Goal: Information Seeking & Learning: Learn about a topic

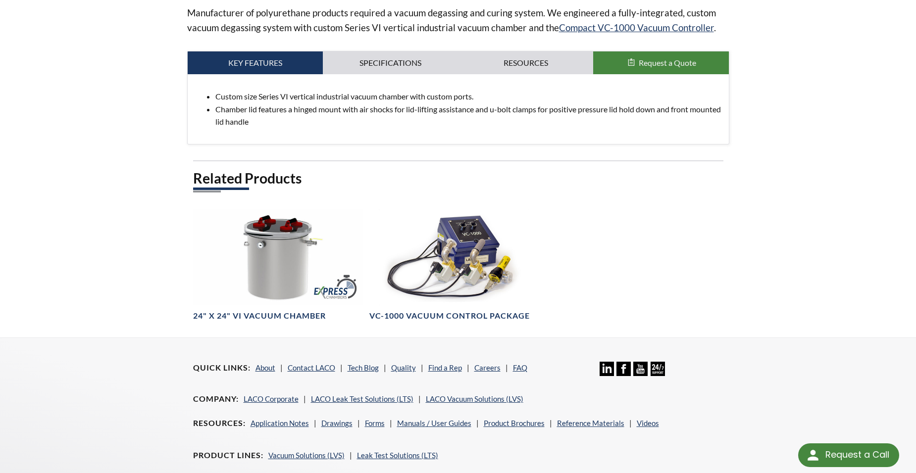
scroll to position [445, 0]
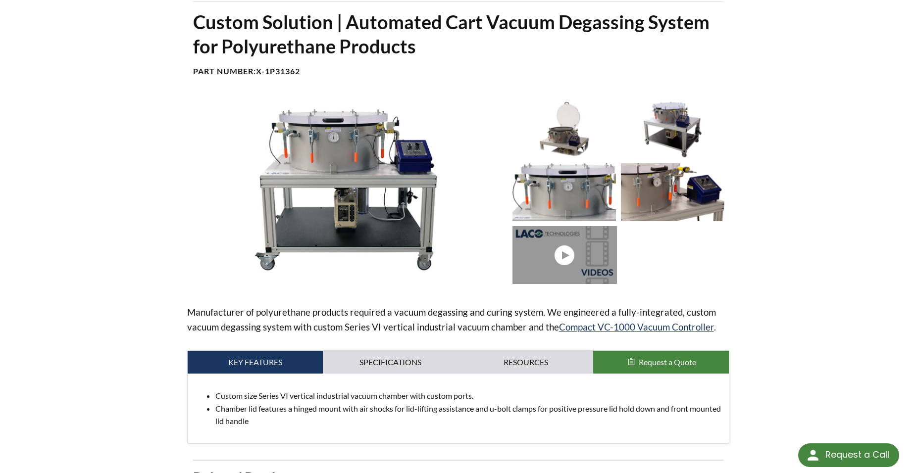
scroll to position [0, 0]
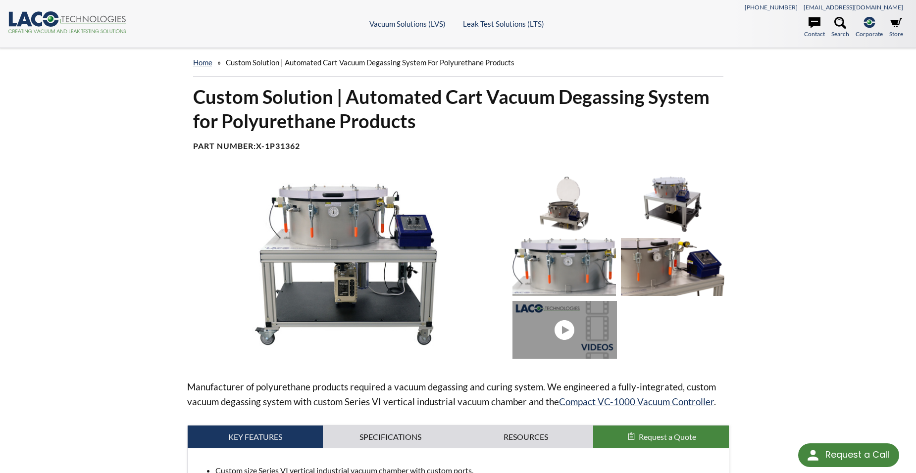
drag, startPoint x: 69, startPoint y: 200, endPoint x: 62, endPoint y: 197, distance: 7.1
click at [69, 200] on div "home » Custom Solution | Automated Cart Vacuum Degassing System for Polyurethan…" at bounding box center [458, 380] width 916 height 664
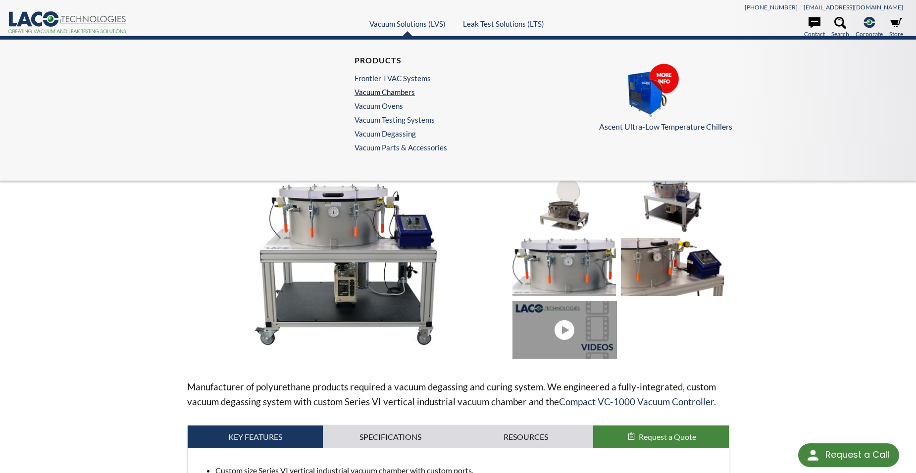
click at [401, 91] on link "Vacuum Chambers" at bounding box center [398, 92] width 88 height 9
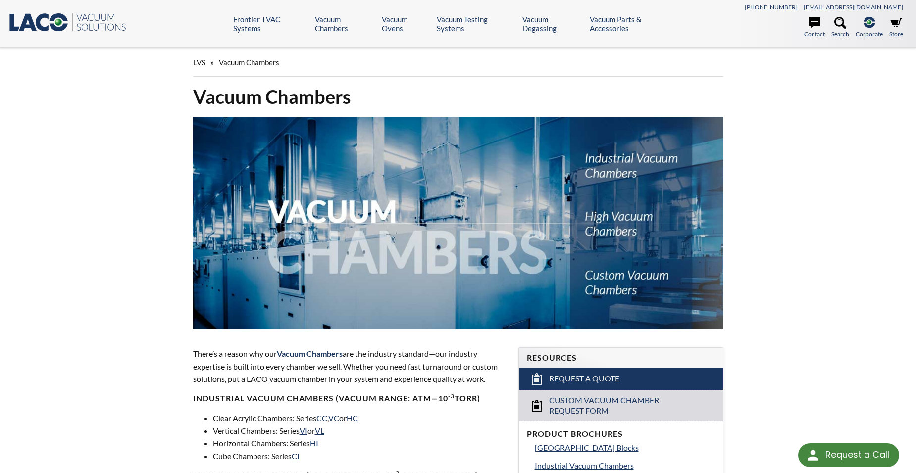
select select "Language Translate Widget"
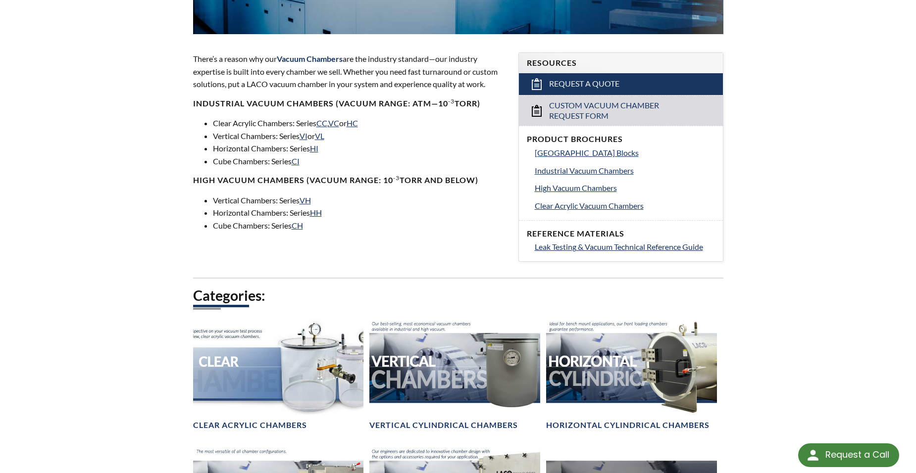
scroll to position [544, 0]
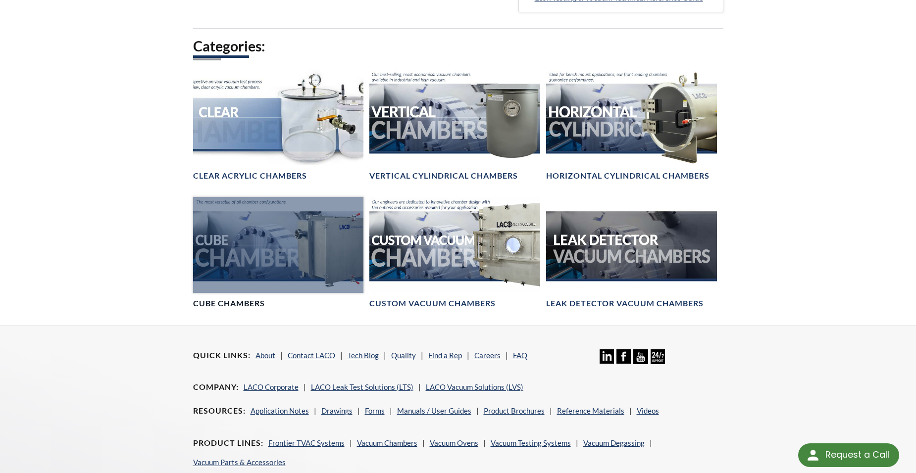
click at [269, 243] on div at bounding box center [278, 245] width 171 height 96
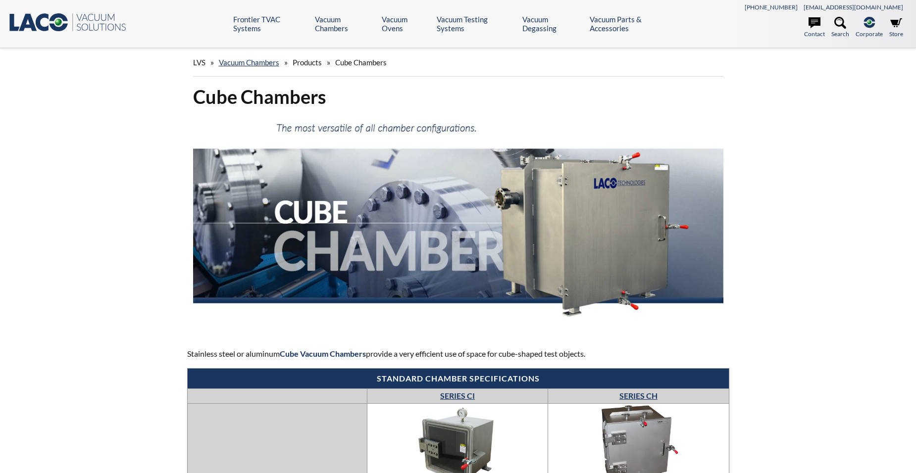
select select "Language Translate Widget"
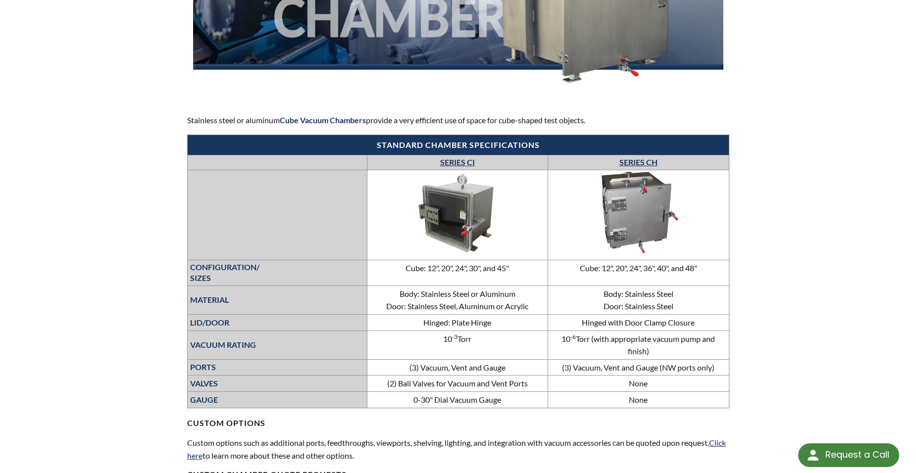
scroll to position [247, 0]
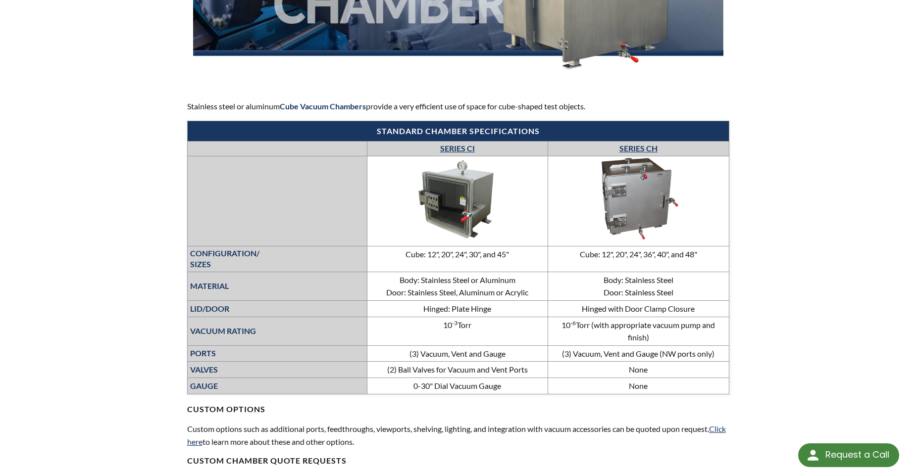
click at [643, 147] on link "SERIES CH" at bounding box center [638, 148] width 38 height 9
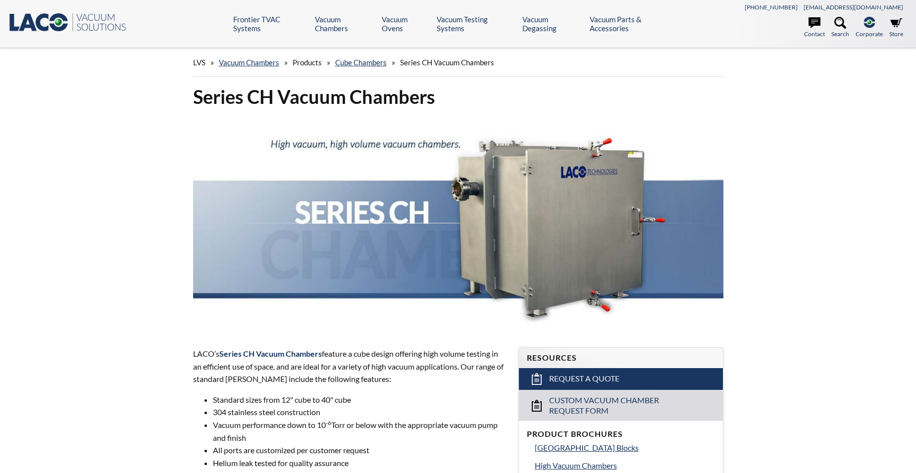
select select "Language Translate Widget"
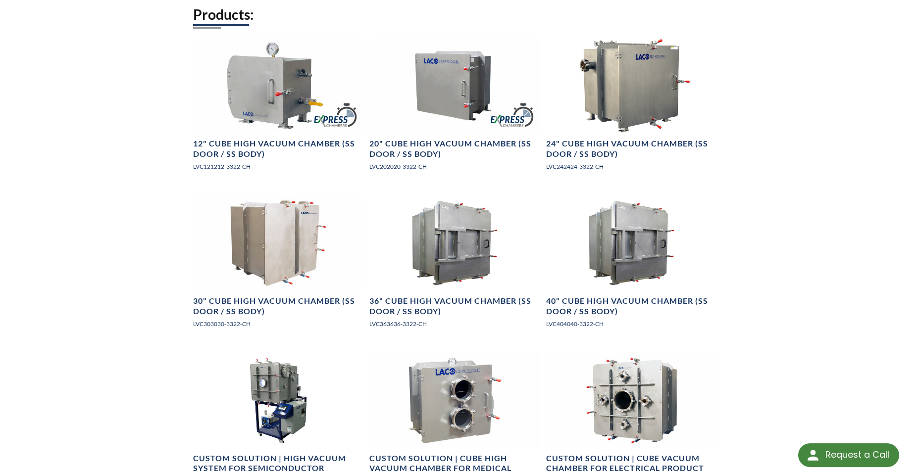
scroll to position [594, 0]
click at [835, 187] on div "LVS » Vacuum Chambers » Products » Cube Chambers » Series CH Vacuum Chambers Se…" at bounding box center [458, 412] width 916 height 1916
click at [68, 291] on div "LVS » Vacuum Chambers » Products » Cube Chambers » Series CH Vacuum Chambers Se…" at bounding box center [458, 412] width 916 height 1916
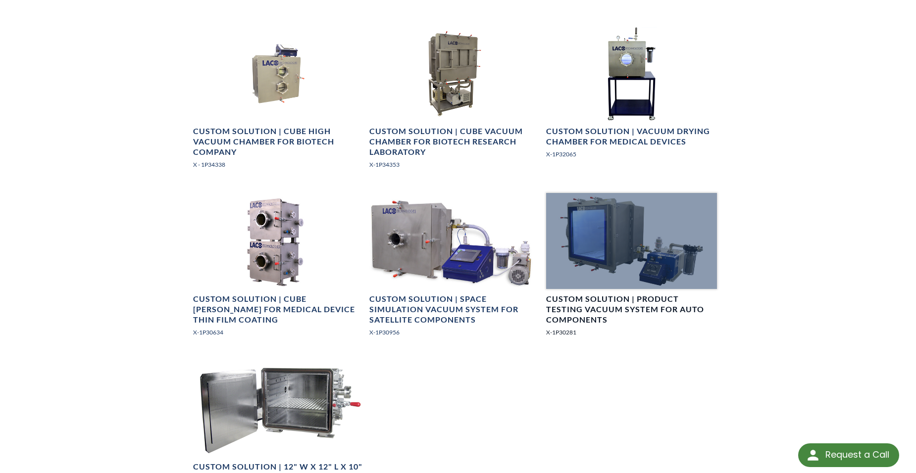
scroll to position [1287, 0]
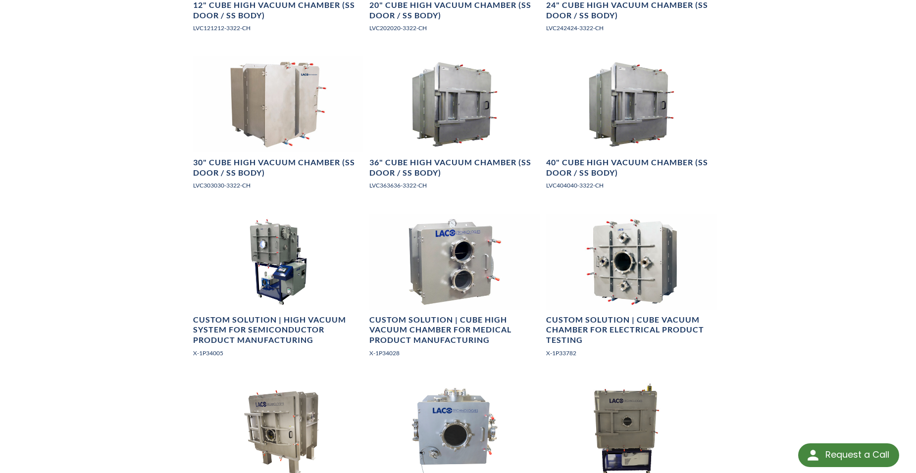
scroll to position [693, 0]
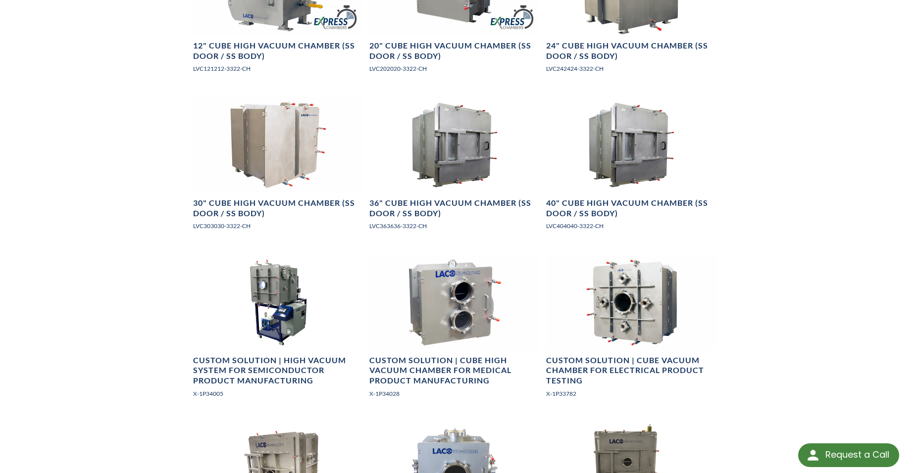
drag, startPoint x: 884, startPoint y: 168, endPoint x: 838, endPoint y: 187, distance: 49.1
click at [883, 168] on div "LVS » Vacuum Chambers » Products » Cube Chambers » Series CH Vacuum Chambers Se…" at bounding box center [458, 313] width 916 height 1916
click at [94, 208] on div "LVS » Vacuum Chambers » Products » Cube Chambers » Series CH Vacuum Chambers Se…" at bounding box center [458, 313] width 916 height 1916
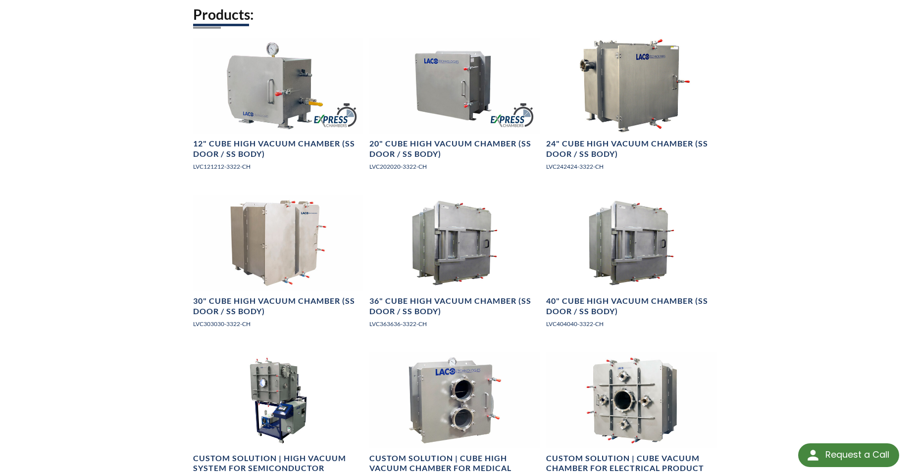
scroll to position [594, 0]
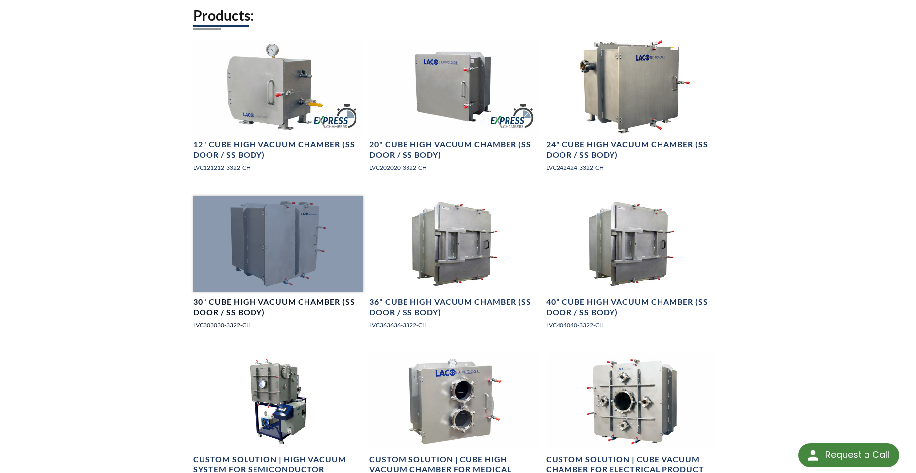
click at [303, 232] on div at bounding box center [278, 244] width 171 height 96
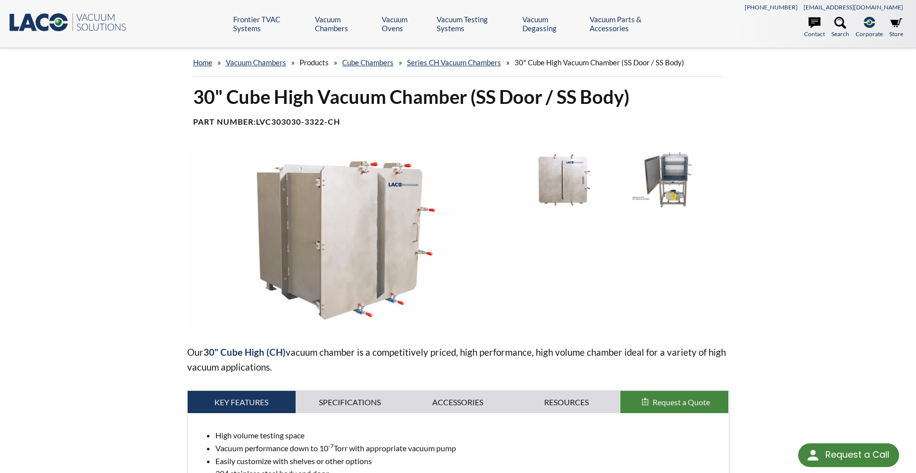
click at [140, 250] on div "home » Vacuum [PERSON_NAME] » Products » Cube [PERSON_NAME] » Series CH Vacuum …" at bounding box center [458, 298] width 916 height 501
drag, startPoint x: 860, startPoint y: 251, endPoint x: 846, endPoint y: 273, distance: 25.1
click at [860, 251] on div "home » Vacuum [PERSON_NAME] » Products » Cube [PERSON_NAME] » Series CH Vacuum …" at bounding box center [458, 298] width 916 height 501
click at [87, 362] on div "home » Vacuum [PERSON_NAME] » Products » Cube [PERSON_NAME] » Series CH Vacuum …" at bounding box center [458, 298] width 916 height 501
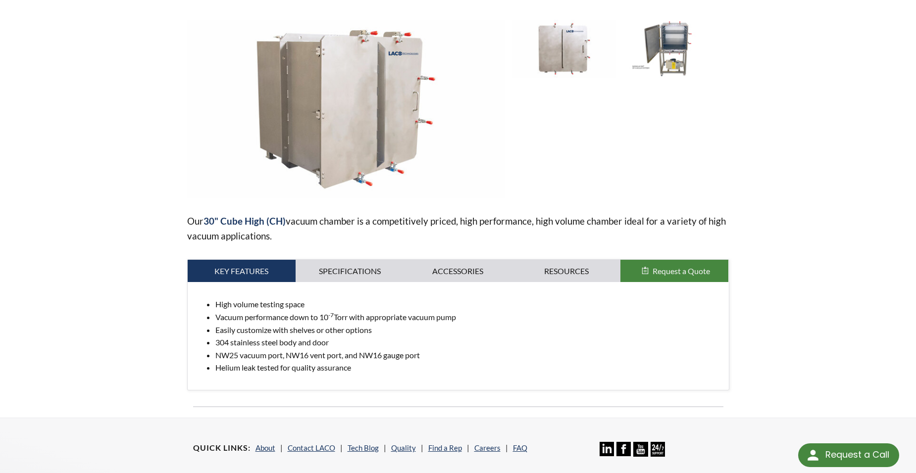
scroll to position [148, 0]
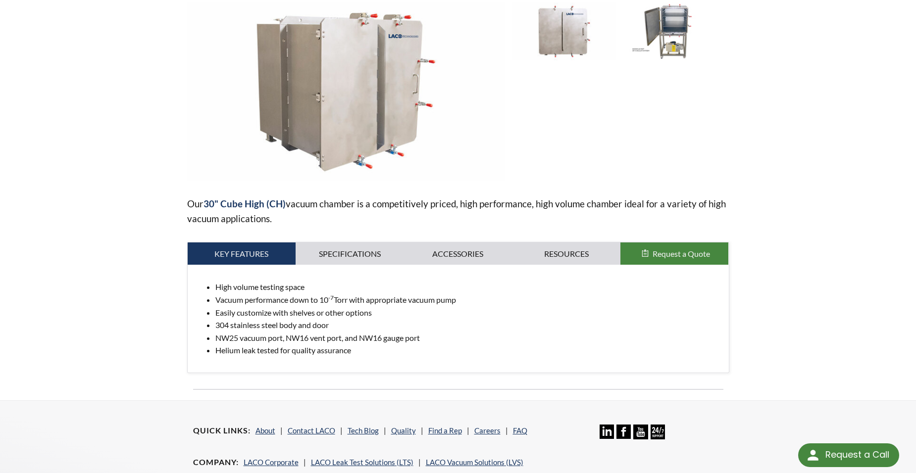
click at [79, 259] on div "home » Vacuum [PERSON_NAME] » Products » Cube [PERSON_NAME] » Series CH Vacuum …" at bounding box center [458, 150] width 916 height 501
click at [819, 214] on div "home » Vacuum [PERSON_NAME] » Products » Cube [PERSON_NAME] » Series CH Vacuum …" at bounding box center [458, 150] width 916 height 501
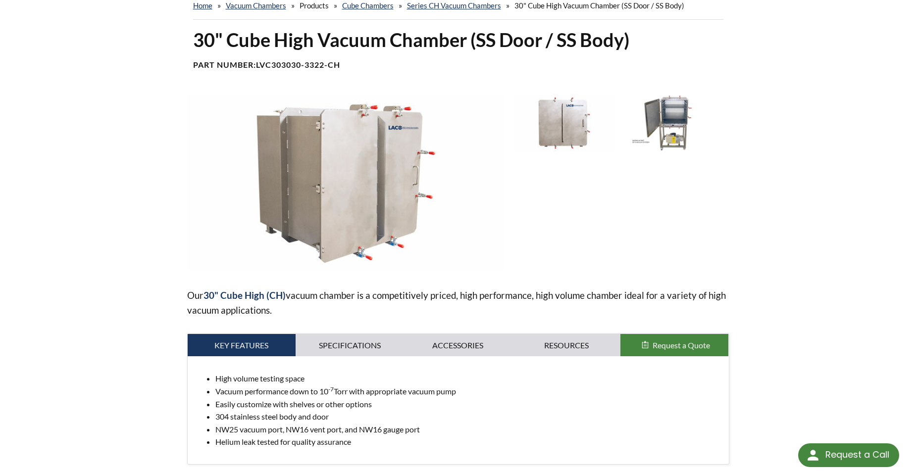
scroll to position [0, 0]
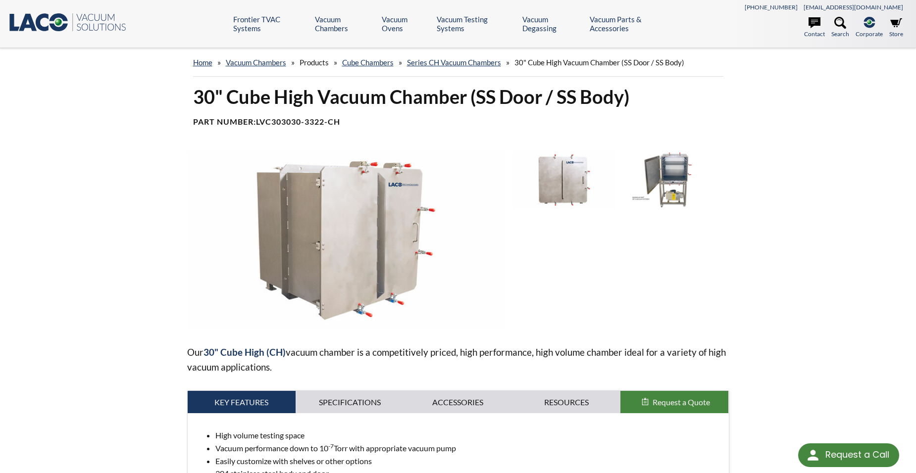
click at [118, 301] on div "home » Vacuum [PERSON_NAME] » Products » Cube [PERSON_NAME] » Series CH Vacuum …" at bounding box center [458, 298] width 916 height 501
click at [796, 248] on div "home » Vacuum Chambers » Products » Cube Chambers » Series CH Vacuum Chambers »…" at bounding box center [458, 298] width 916 height 501
click at [800, 326] on div "home » Vacuum Chambers » Products » Cube Chambers » Series CH Vacuum Chambers »…" at bounding box center [458, 298] width 916 height 501
click at [819, 239] on div "home » Vacuum Chambers » Products » Cube Chambers » Series CH Vacuum Chambers »…" at bounding box center [458, 298] width 916 height 501
click at [121, 191] on div "home » Vacuum Chambers » Products » Cube Chambers » Series CH Vacuum Chambers »…" at bounding box center [458, 298] width 916 height 501
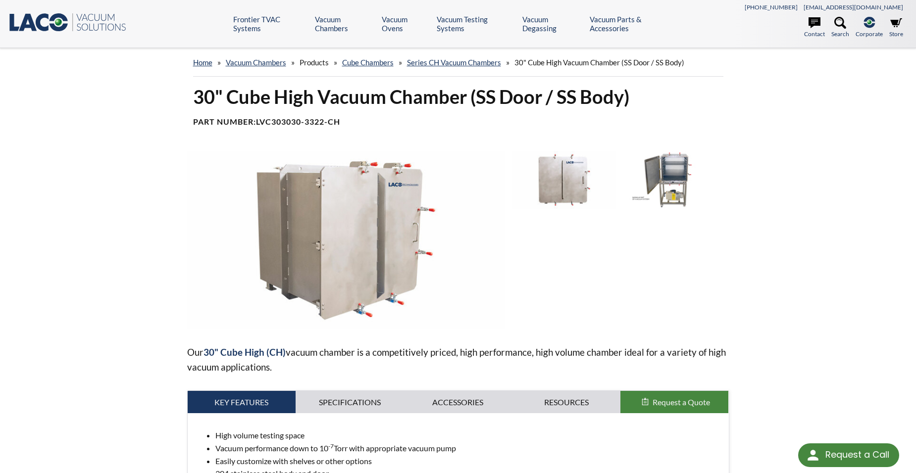
click at [98, 149] on div "home » Vacuum Chambers » Products » Cube Chambers » Series CH Vacuum Chambers »…" at bounding box center [458, 298] width 916 height 501
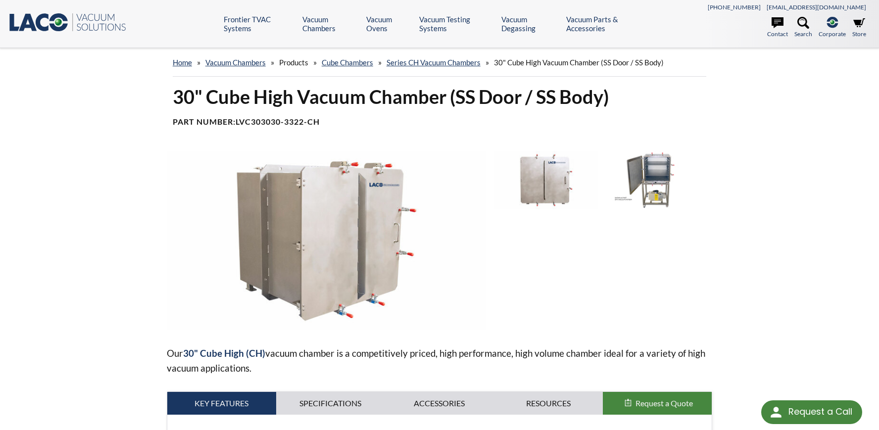
click at [63, 236] on div "home » Vacuum Chambers » Products » Cube Chambers » Series CH Vacuum Chambers »…" at bounding box center [439, 299] width 879 height 502
click at [655, 174] on img at bounding box center [655, 180] width 104 height 58
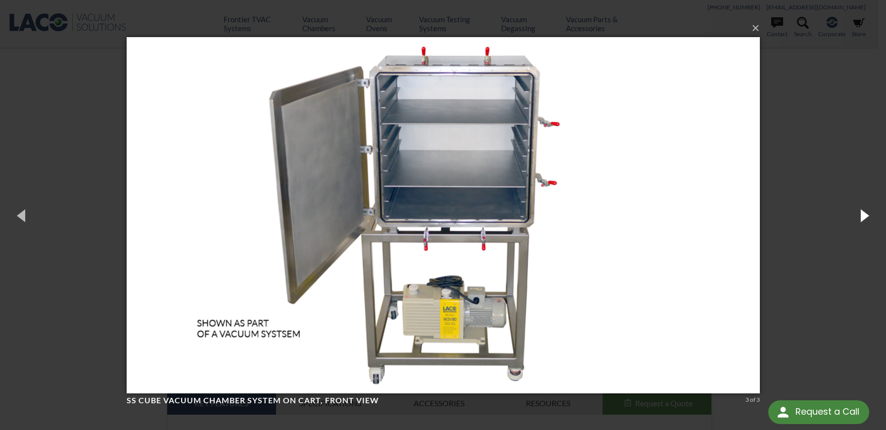
click at [864, 215] on button "button" at bounding box center [864, 215] width 45 height 54
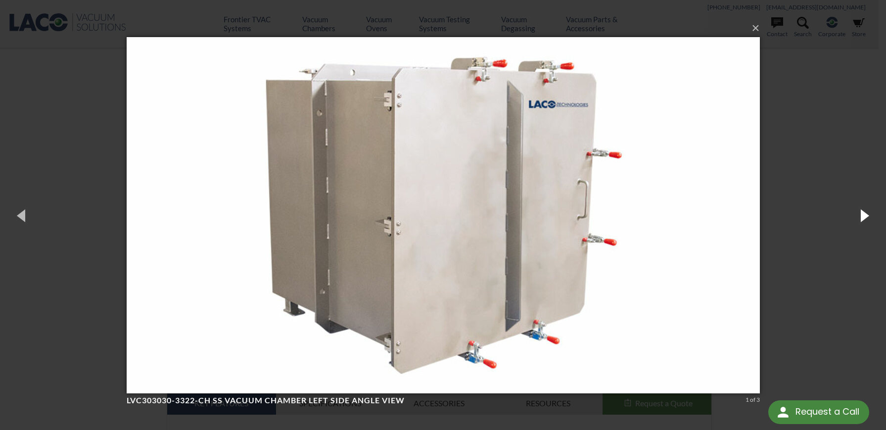
click at [864, 215] on button "button" at bounding box center [864, 215] width 45 height 54
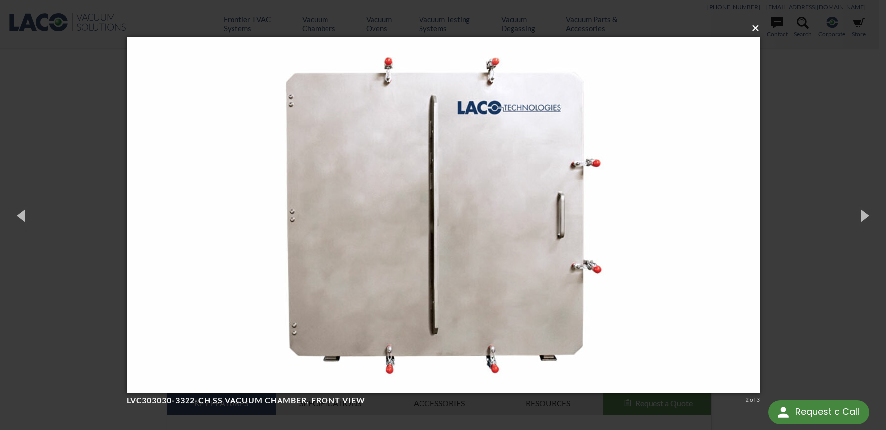
click at [756, 32] on button "×" at bounding box center [447, 28] width 634 height 22
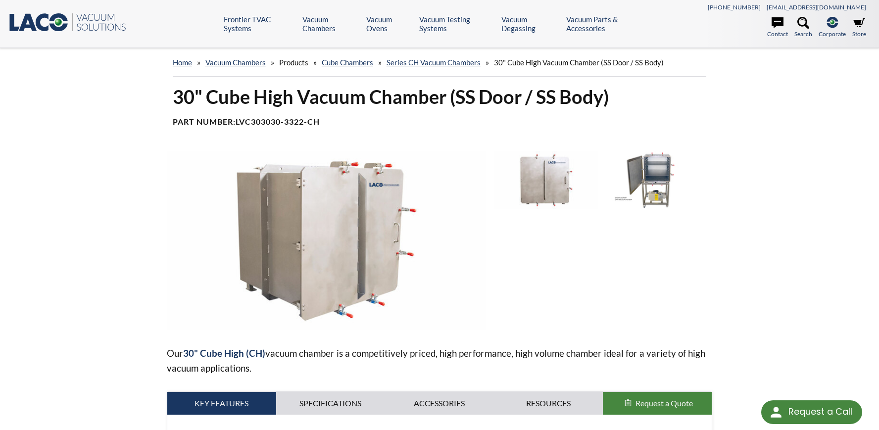
drag, startPoint x: 797, startPoint y: 174, endPoint x: 767, endPoint y: 217, distance: 52.6
click at [797, 175] on div "home » Vacuum Chambers » Products » Cube Chambers » Series CH Vacuum Chambers »…" at bounding box center [439, 299] width 879 height 502
click at [88, 183] on div "home » Vacuum Chambers » Products » Cube Chambers » Series CH Vacuum Chambers »…" at bounding box center [439, 299] width 879 height 502
click at [841, 269] on div "home » Vacuum Chambers » Products » Cube Chambers » Series CH Vacuum Chambers »…" at bounding box center [439, 299] width 879 height 502
click at [543, 177] on img at bounding box center [546, 180] width 104 height 58
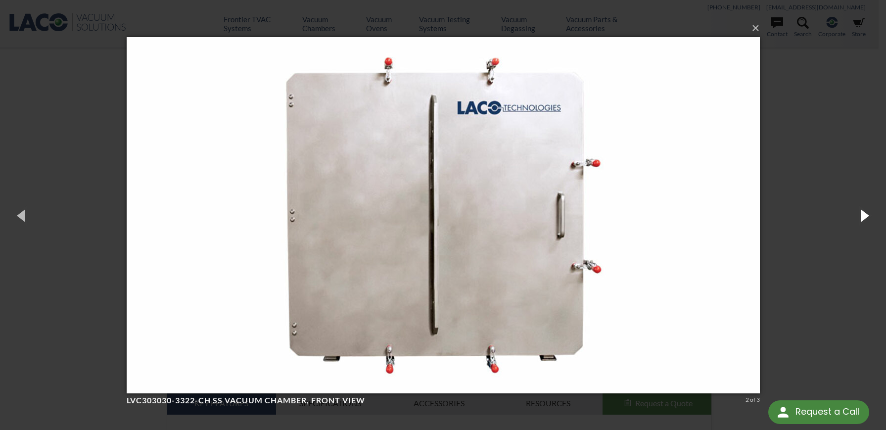
click at [863, 215] on button "button" at bounding box center [864, 215] width 45 height 54
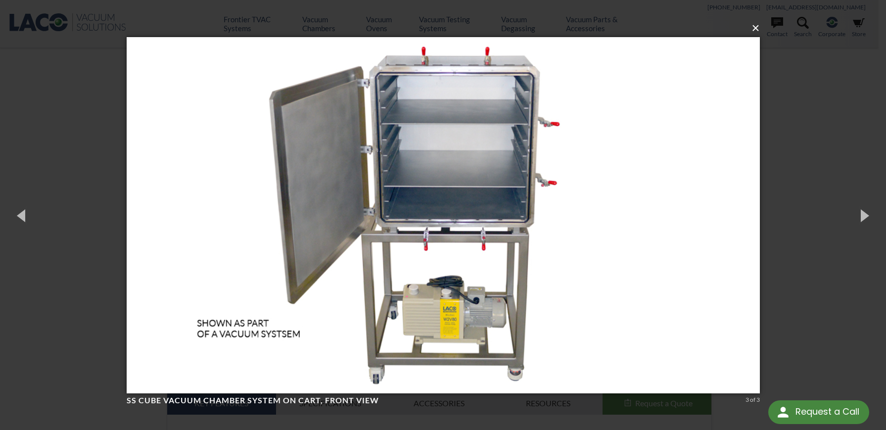
click at [750, 27] on button "×" at bounding box center [447, 28] width 634 height 22
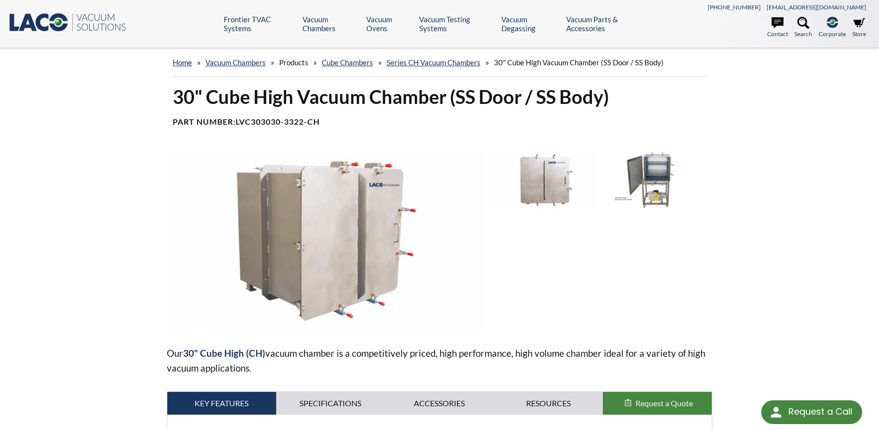
click at [802, 243] on div "home » Vacuum Chambers » Products » Cube Chambers » Series CH Vacuum Chambers »…" at bounding box center [439, 299] width 879 height 502
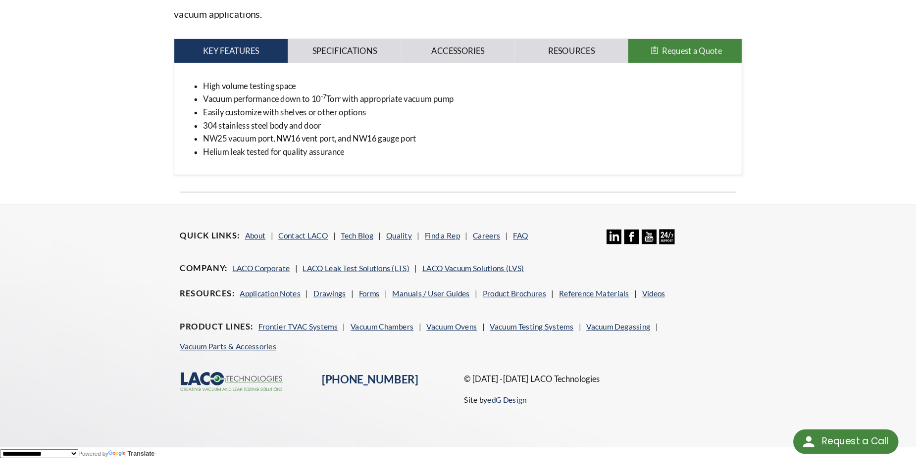
scroll to position [169, 0]
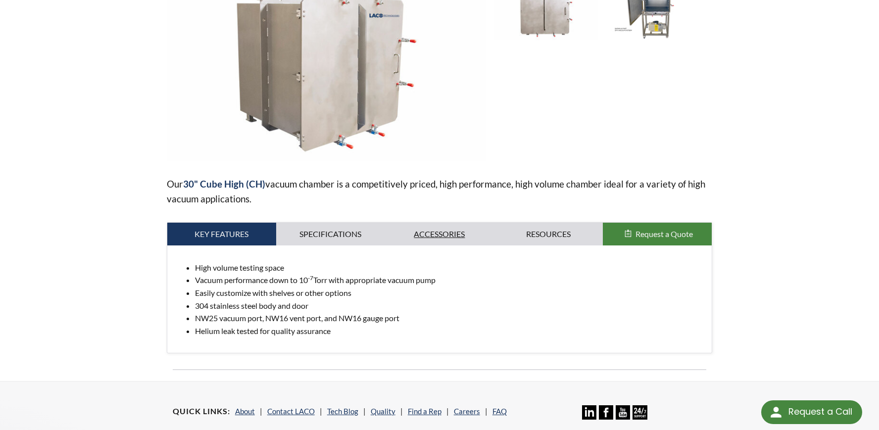
click at [442, 231] on link "Accessories" at bounding box center [439, 234] width 109 height 23
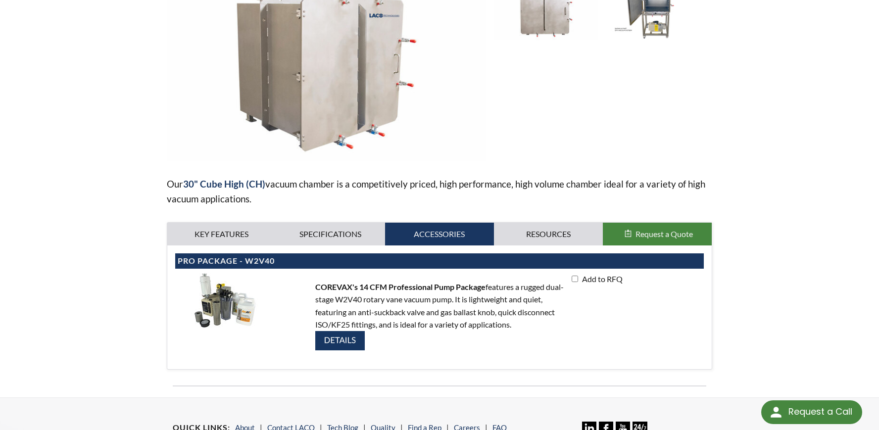
click at [348, 340] on img at bounding box center [339, 340] width 49 height 19
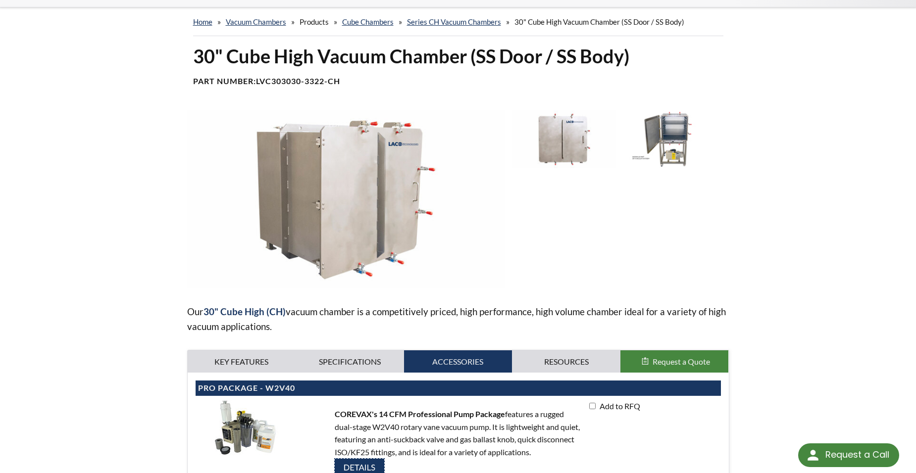
scroll to position [0, 0]
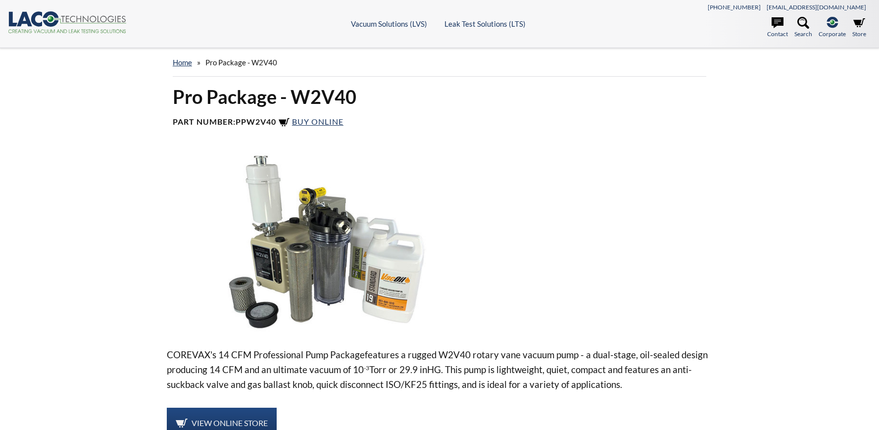
select select "Language Translate Widget"
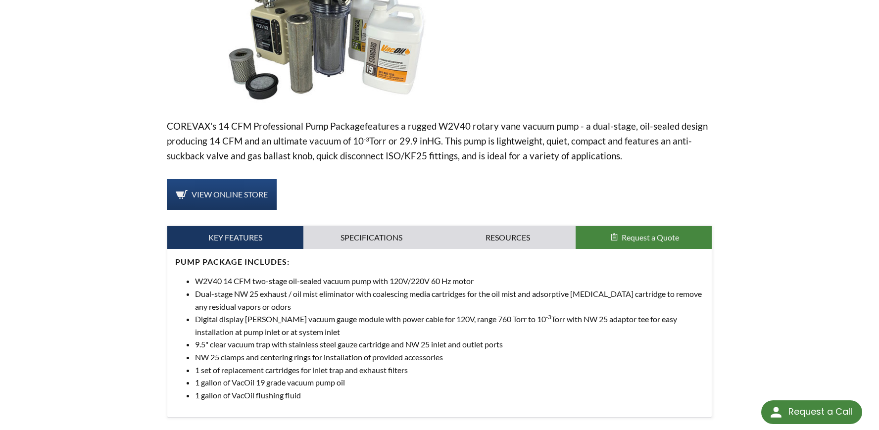
scroll to position [247, 0]
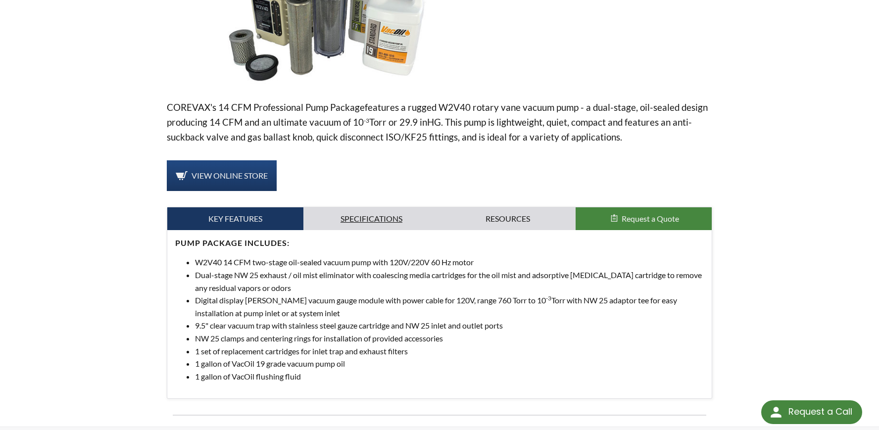
click at [370, 219] on link "Specifications" at bounding box center [371, 218] width 136 height 23
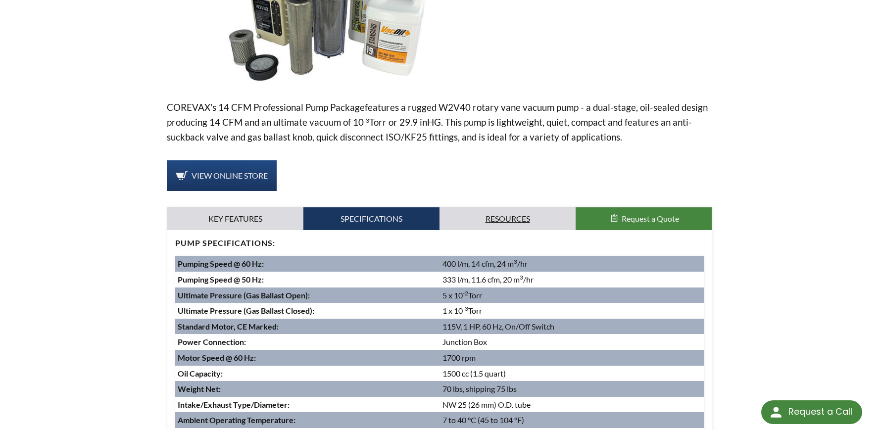
click at [488, 217] on link "Resources" at bounding box center [508, 218] width 136 height 23
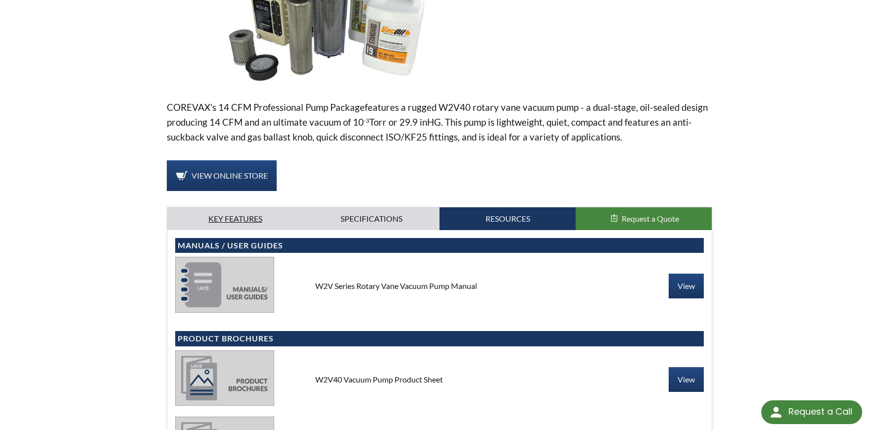
click at [231, 220] on link "Key Features" at bounding box center [235, 218] width 136 height 23
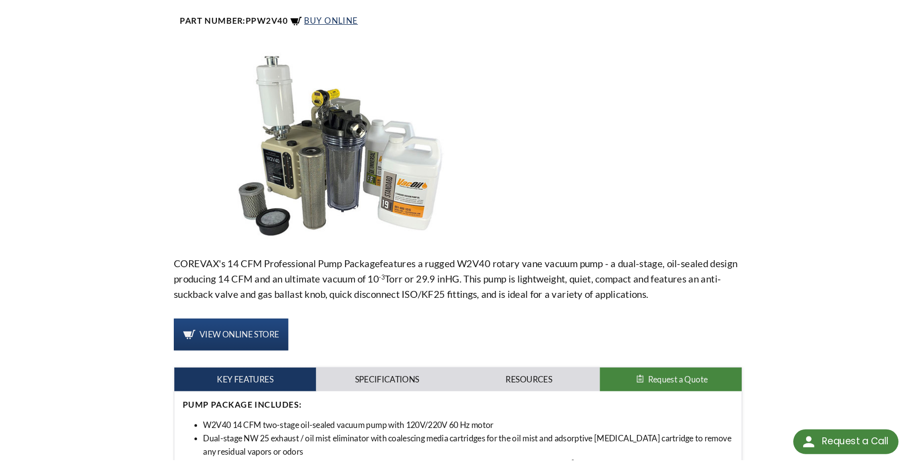
scroll to position [148, 0]
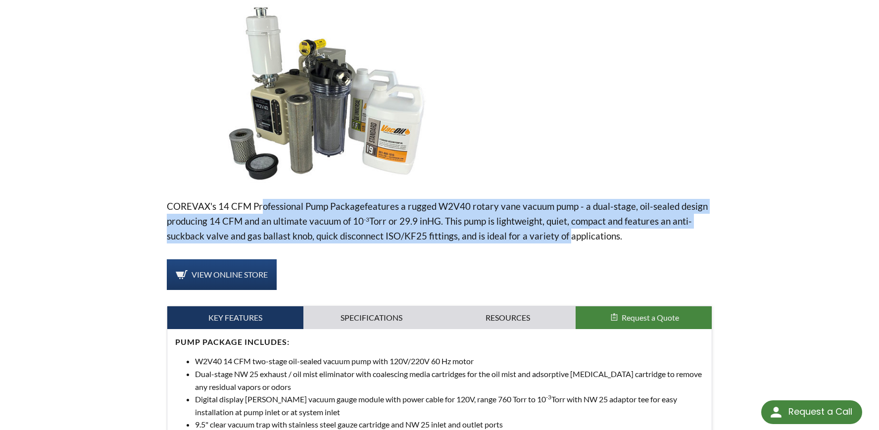
drag, startPoint x: 263, startPoint y: 203, endPoint x: 563, endPoint y: 237, distance: 301.8
click at [563, 237] on p "COREVAX 's 14 CFM Professional Pump Package features a rugged W2V40 rotary vane…" at bounding box center [439, 221] width 545 height 45
drag, startPoint x: 565, startPoint y: 237, endPoint x: 216, endPoint y: 207, distance: 350.2
click at [216, 207] on p "COREVAX 's 14 CFM Professional Pump Package features a rugged W2V40 rotary vane…" at bounding box center [439, 221] width 545 height 45
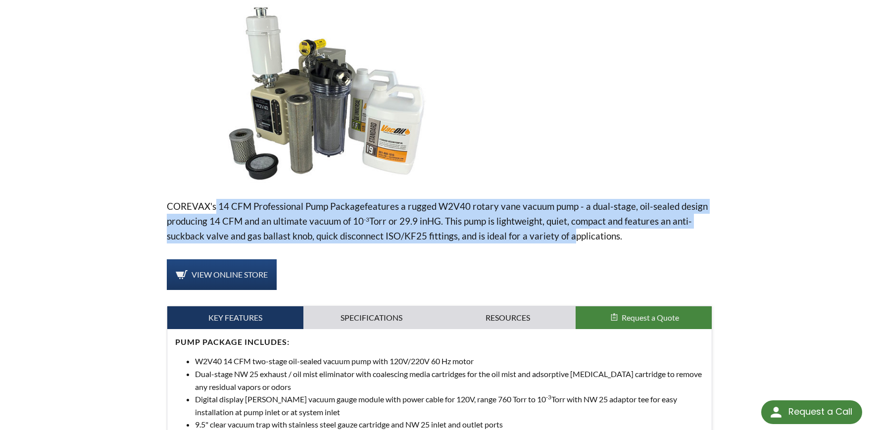
click at [216, 207] on span "'s 14 CFM Professional Pump Package" at bounding box center [287, 205] width 154 height 11
drag, startPoint x: 216, startPoint y: 207, endPoint x: 563, endPoint y: 234, distance: 348.0
click at [563, 234] on p "COREVAX 's 14 CFM Professional Pump Package features a rugged W2V40 rotary vane…" at bounding box center [439, 221] width 545 height 45
drag, startPoint x: 563, startPoint y: 234, endPoint x: 490, endPoint y: 207, distance: 77.5
click at [514, 233] on p "COREVAX 's 14 CFM Professional Pump Package features a rugged W2V40 rotary vane…" at bounding box center [439, 221] width 545 height 45
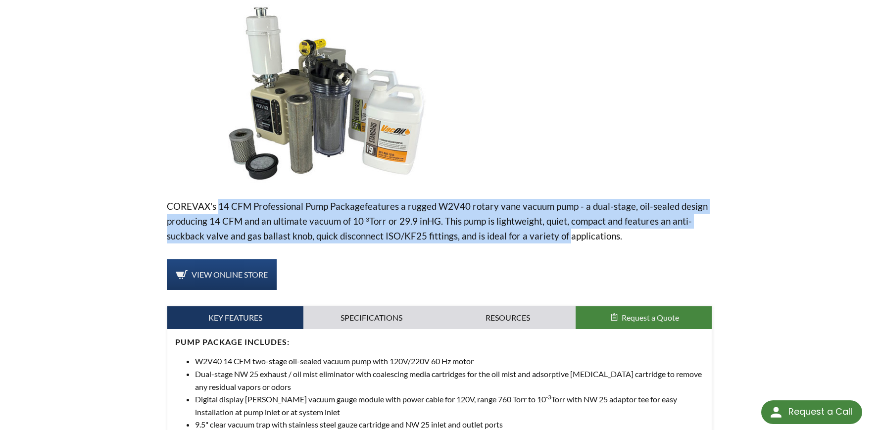
drag, startPoint x: 564, startPoint y: 237, endPoint x: 217, endPoint y: 207, distance: 348.2
click at [217, 207] on p "COREVAX 's 14 CFM Professional Pump Package features a rugged W2V40 rotary vane…" at bounding box center [439, 221] width 545 height 45
click at [217, 207] on span "'s 14 CFM Professional Pump Package" at bounding box center [287, 205] width 154 height 11
drag, startPoint x: 217, startPoint y: 207, endPoint x: 560, endPoint y: 231, distance: 343.8
click at [560, 231] on p "COREVAX 's 14 CFM Professional Pump Package features a rugged W2V40 rotary vane…" at bounding box center [439, 221] width 545 height 45
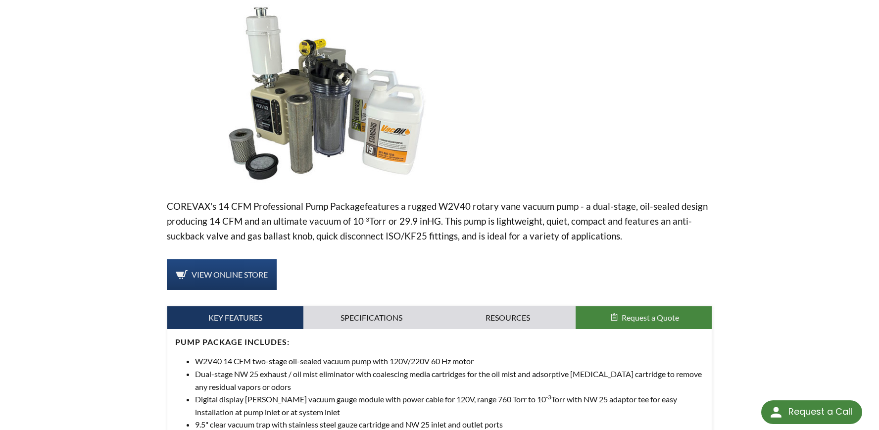
click at [760, 113] on div "home » Pro Package - W2V40 Pro Package - W2V40 Part Number: PPW2V40 Buy Online …" at bounding box center [439, 213] width 879 height 626
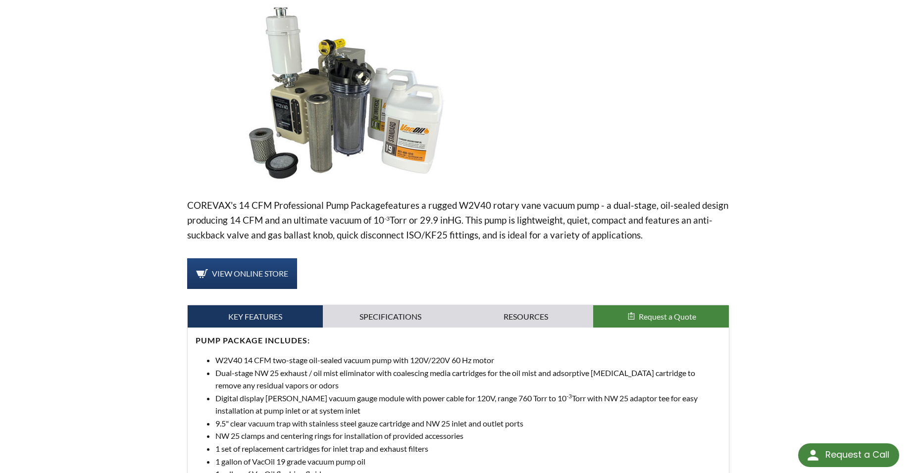
click at [606, 159] on div at bounding box center [620, 93] width 217 height 178
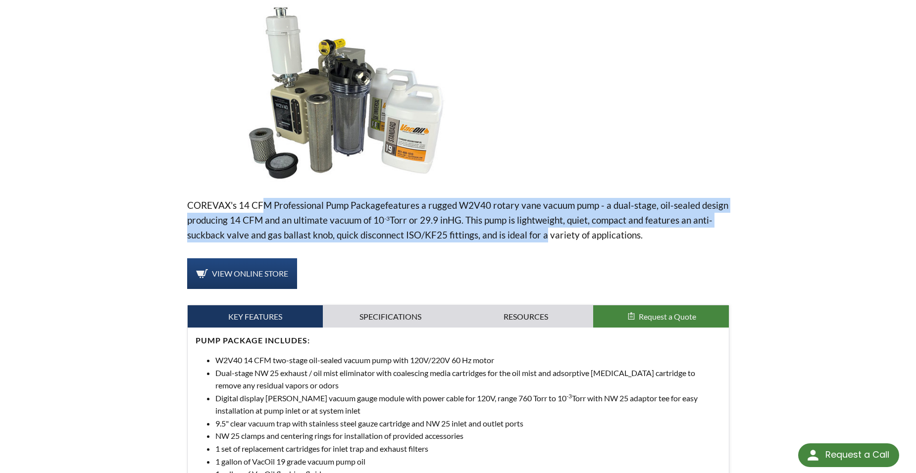
drag, startPoint x: 263, startPoint y: 203, endPoint x: 538, endPoint y: 235, distance: 276.5
click at [538, 235] on p "COREVAX 's 14 CFM Professional Pump Package features a rugged W2V40 rotary vane…" at bounding box center [458, 220] width 542 height 45
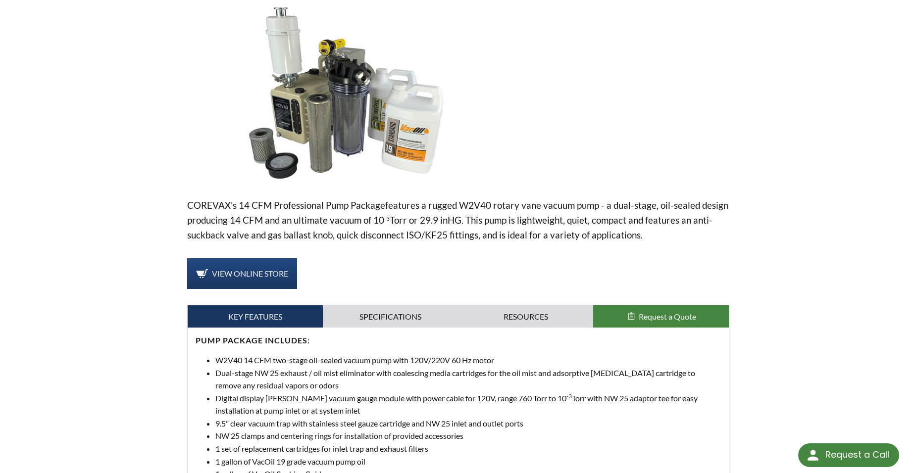
drag, startPoint x: 538, startPoint y: 235, endPoint x: 582, endPoint y: 238, distance: 44.1
click at [575, 238] on p "COREVAX 's 14 CFM Professional Pump Package features a rugged W2V40 rotary vane…" at bounding box center [458, 220] width 542 height 45
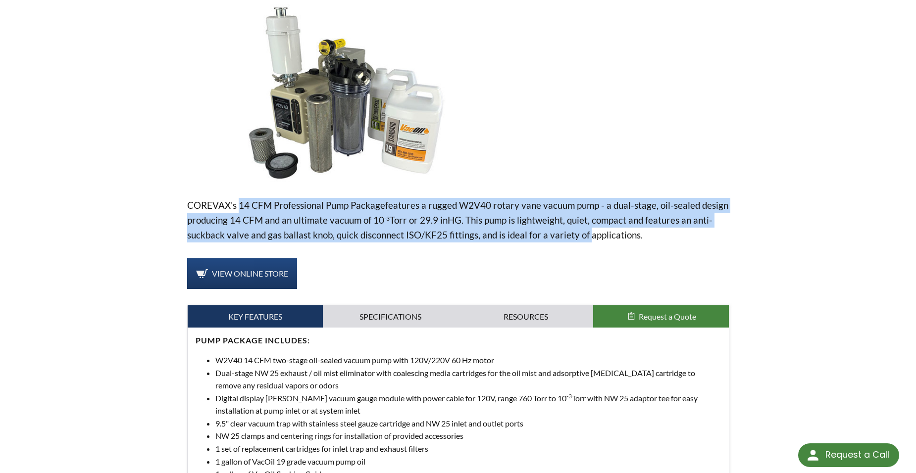
drag, startPoint x: 583, startPoint y: 238, endPoint x: 238, endPoint y: 203, distance: 347.2
click at [238, 203] on p "COREVAX 's 14 CFM Professional Pump Package features a rugged W2V40 rotary vane…" at bounding box center [458, 220] width 542 height 45
click at [238, 203] on span "'s 14 CFM Professional Pump Package" at bounding box center [308, 204] width 154 height 11
drag, startPoint x: 238, startPoint y: 203, endPoint x: 580, endPoint y: 234, distance: 342.9
click at [580, 234] on p "COREVAX 's 14 CFM Professional Pump Package features a rugged W2V40 rotary vane…" at bounding box center [458, 220] width 542 height 45
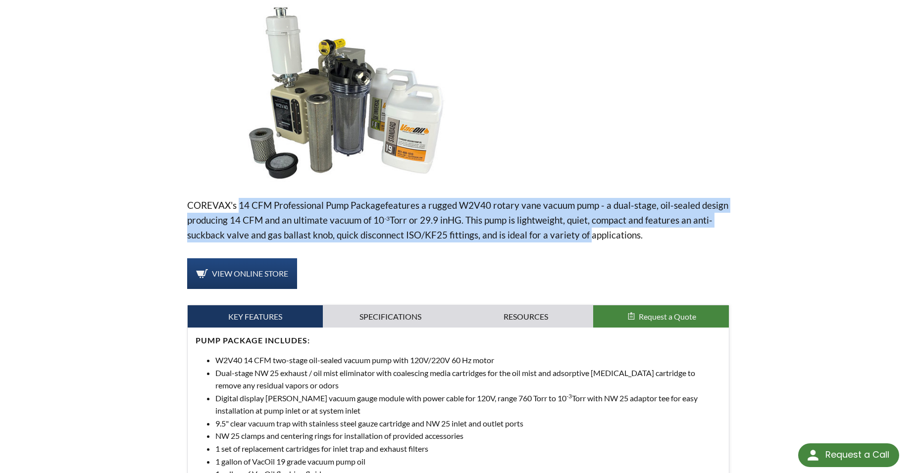
click at [384, 216] on sup "-3" at bounding box center [386, 218] width 5 height 7
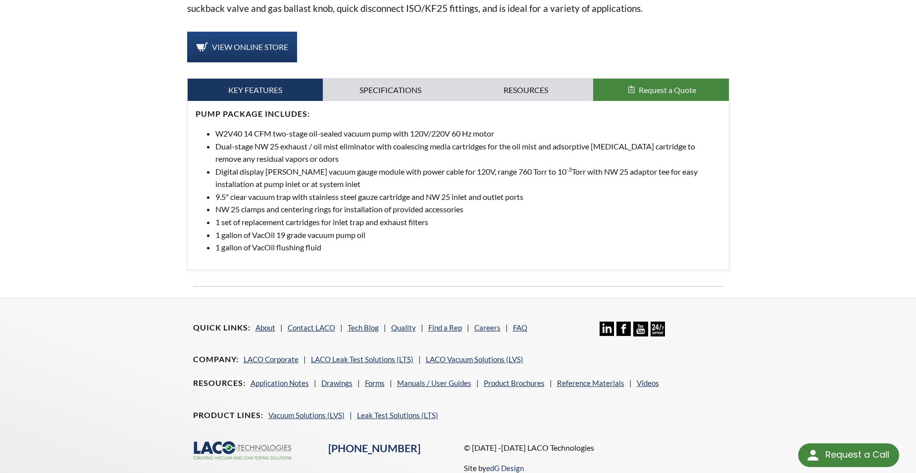
scroll to position [396, 0]
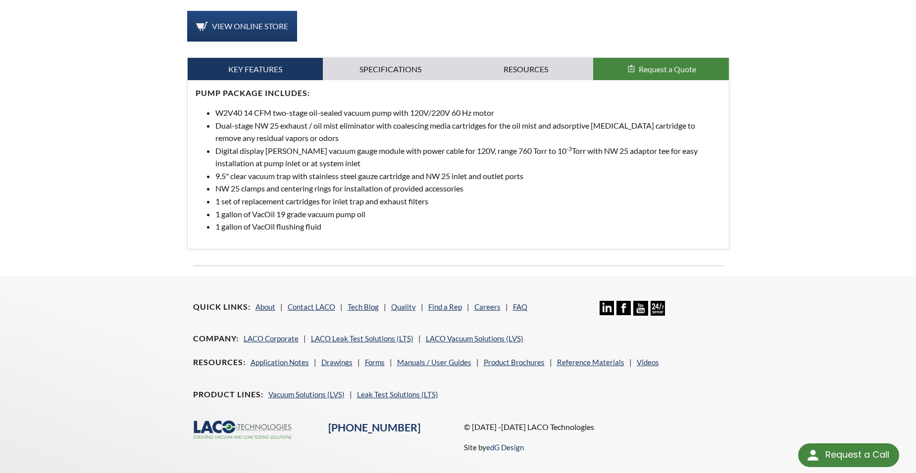
drag, startPoint x: 112, startPoint y: 170, endPoint x: 87, endPoint y: 220, distance: 56.2
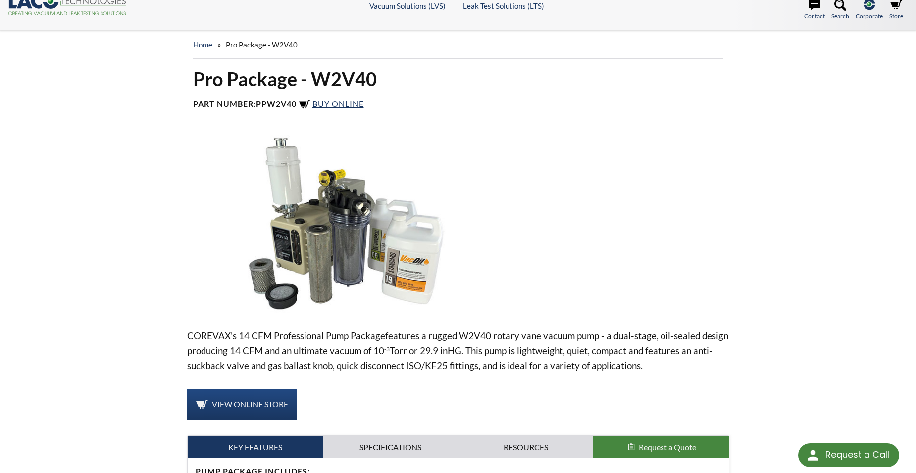
scroll to position [0, 0]
